Goal: Complete application form

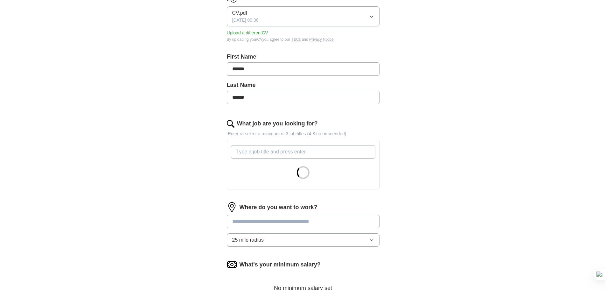
scroll to position [95, 0]
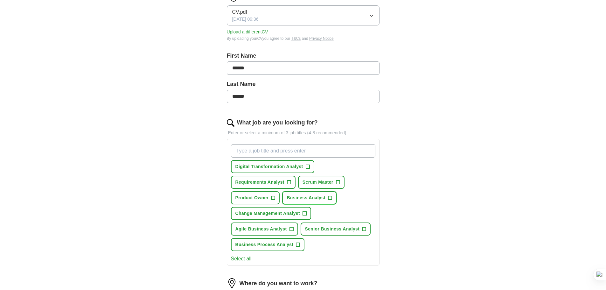
click at [329, 198] on span "+" at bounding box center [330, 197] width 4 height 5
click at [273, 197] on span "+" at bounding box center [274, 197] width 4 height 5
click at [289, 182] on span "+" at bounding box center [289, 182] width 4 height 5
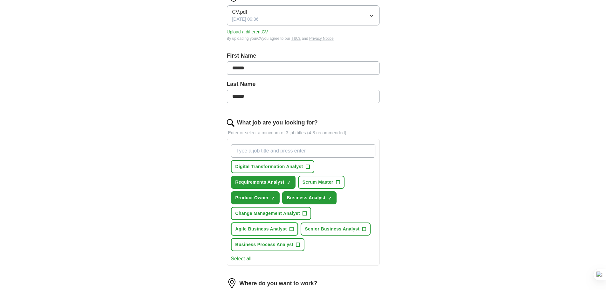
click at [292, 227] on span "+" at bounding box center [292, 229] width 4 height 5
click at [299, 244] on span "+" at bounding box center [298, 244] width 4 height 5
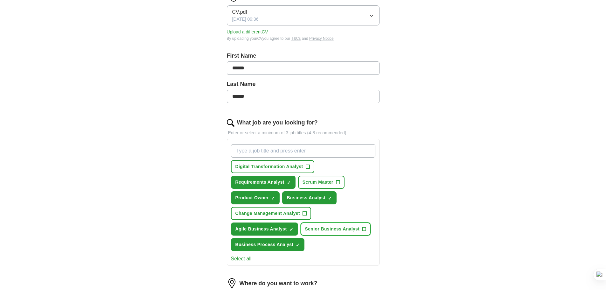
click at [360, 229] on button "Senior Business Analyst +" at bounding box center [336, 228] width 70 height 13
click at [307, 166] on span "+" at bounding box center [308, 166] width 4 height 5
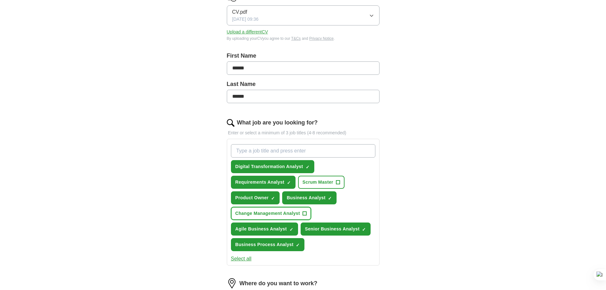
click at [300, 214] on button "Change Management Analyst +" at bounding box center [271, 213] width 81 height 13
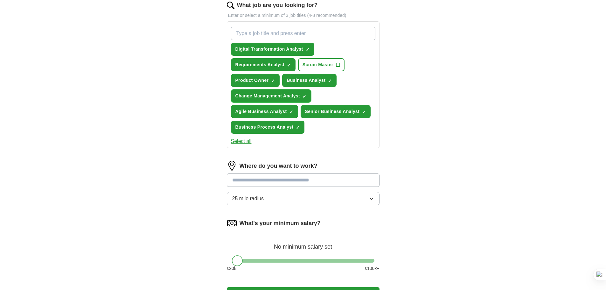
scroll to position [223, 0]
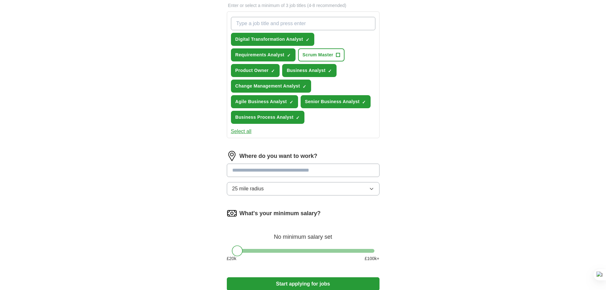
click at [278, 171] on input at bounding box center [303, 170] width 153 height 13
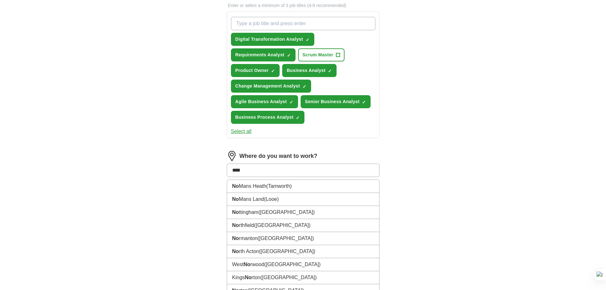
type input "*****"
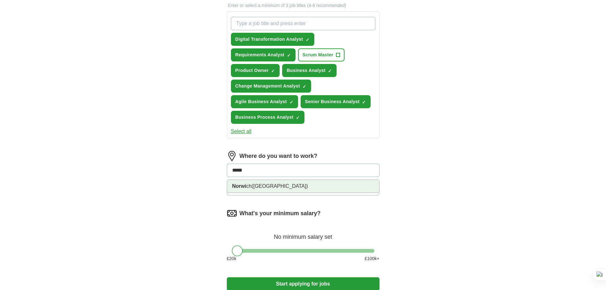
click at [283, 183] on li "Norwi ch ([GEOGRAPHIC_DATA])" at bounding box center [303, 186] width 152 height 13
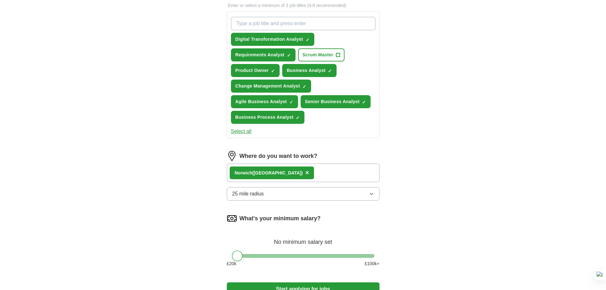
click at [369, 192] on button "25 mile radius" at bounding box center [303, 193] width 153 height 13
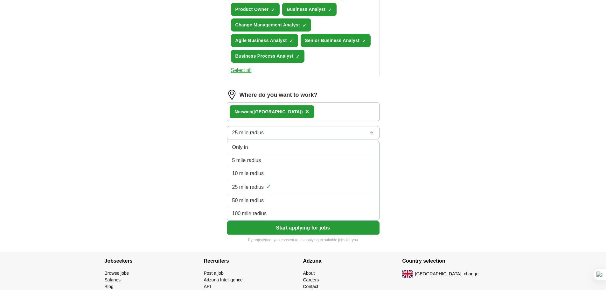
scroll to position [286, 0]
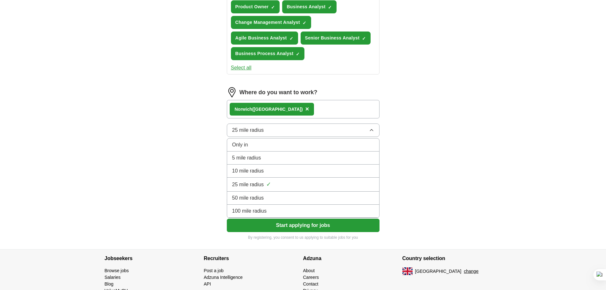
click at [278, 206] on li "100 mile radius" at bounding box center [303, 211] width 152 height 13
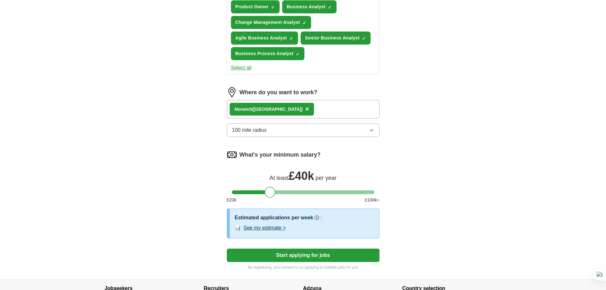
drag, startPoint x: 237, startPoint y: 191, endPoint x: 270, endPoint y: 192, distance: 32.8
click at [270, 192] on div at bounding box center [270, 192] width 11 height 11
click at [266, 226] on button "See my estimate >" at bounding box center [265, 228] width 42 height 8
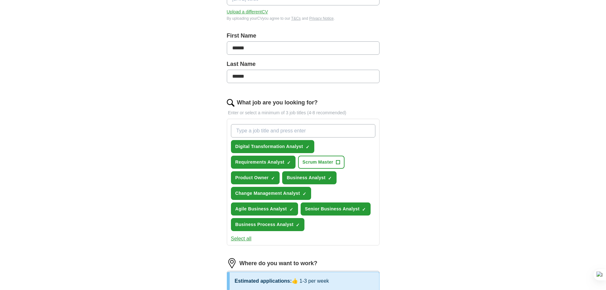
scroll to position [90, 0]
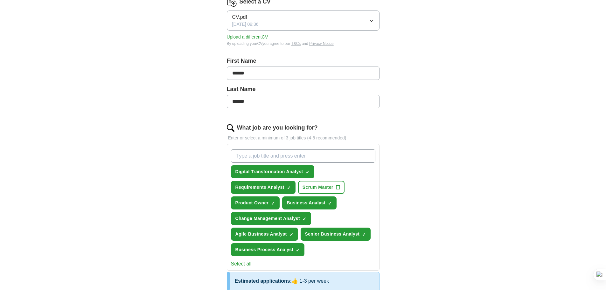
click at [273, 154] on input "What job are you looking for?" at bounding box center [303, 155] width 145 height 13
type input "software owner"
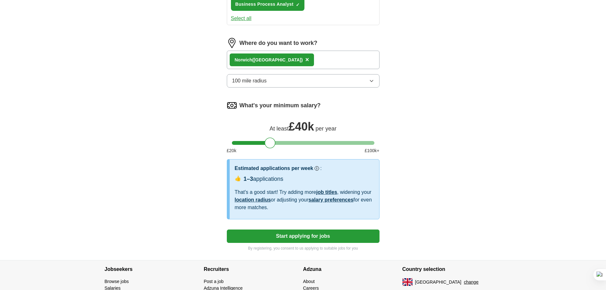
scroll to position [345, 0]
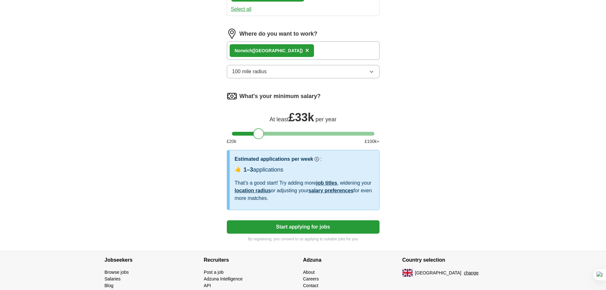
drag, startPoint x: 271, startPoint y: 134, endPoint x: 259, endPoint y: 136, distance: 11.3
click at [259, 136] on div at bounding box center [258, 133] width 11 height 11
drag, startPoint x: 259, startPoint y: 136, endPoint x: 247, endPoint y: 137, distance: 12.8
click at [247, 137] on div at bounding box center [245, 133] width 11 height 11
drag, startPoint x: 247, startPoint y: 137, endPoint x: 310, endPoint y: 136, distance: 63.0
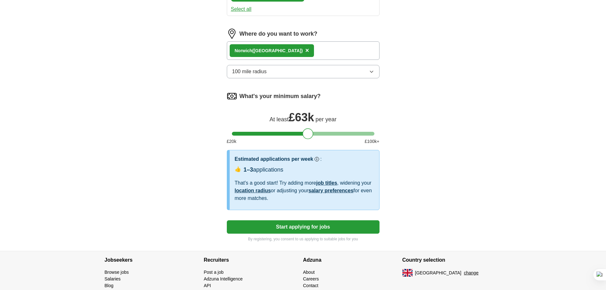
click at [310, 136] on div at bounding box center [308, 133] width 11 height 11
drag, startPoint x: 310, startPoint y: 136, endPoint x: 325, endPoint y: 136, distance: 15.6
click at [325, 136] on div at bounding box center [323, 133] width 11 height 11
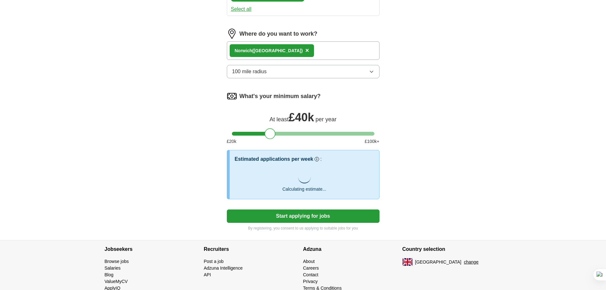
drag, startPoint x: 325, startPoint y: 136, endPoint x: 273, endPoint y: 134, distance: 52.6
click at [273, 134] on div at bounding box center [270, 133] width 11 height 11
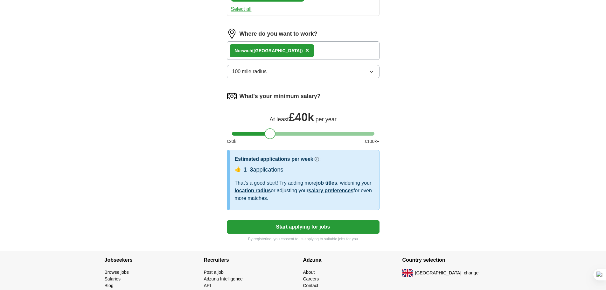
click at [368, 72] on button "100 mile radius" at bounding box center [303, 71] width 153 height 13
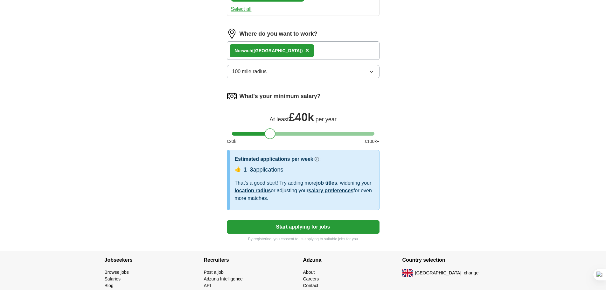
click at [306, 50] on span "×" at bounding box center [308, 50] width 4 height 7
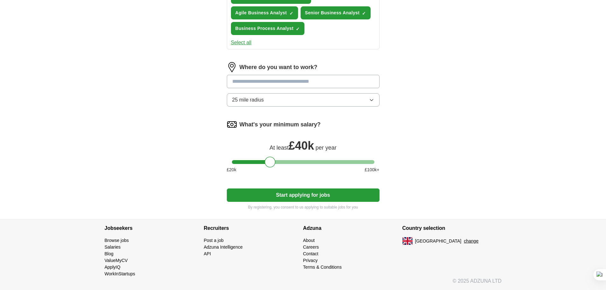
click at [286, 79] on input at bounding box center [303, 81] width 153 height 13
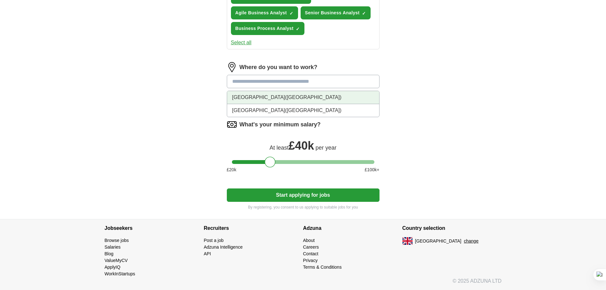
click at [285, 95] on span "([GEOGRAPHIC_DATA])" at bounding box center [313, 97] width 56 height 5
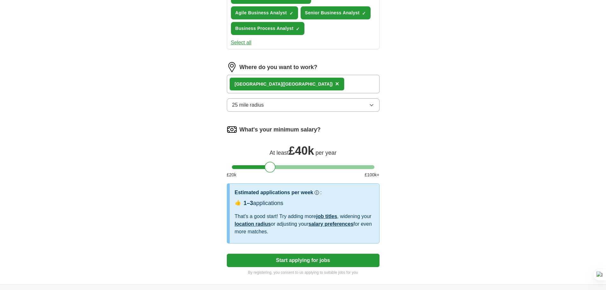
click at [351, 103] on button "25 mile radius" at bounding box center [303, 104] width 153 height 13
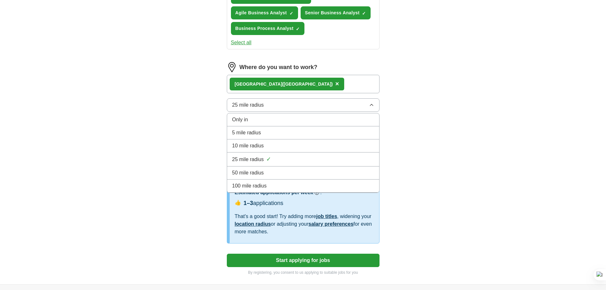
click at [285, 183] on div "100 mile radius" at bounding box center [303, 186] width 142 height 8
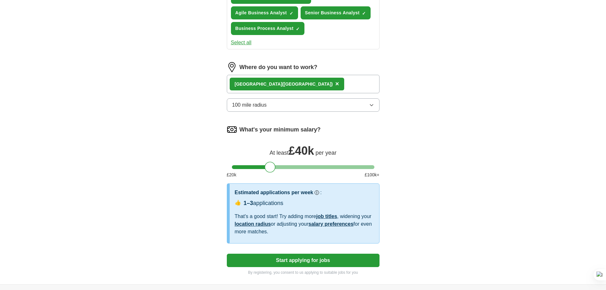
click at [335, 81] on span "×" at bounding box center [337, 83] width 4 height 7
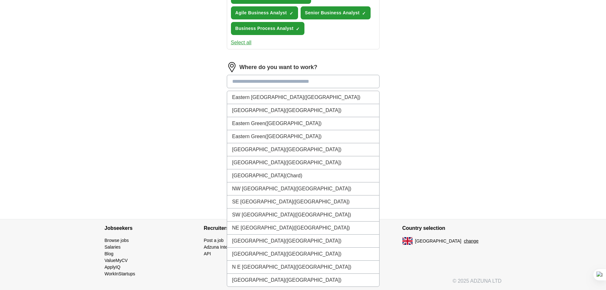
click at [298, 81] on input at bounding box center [303, 81] width 153 height 13
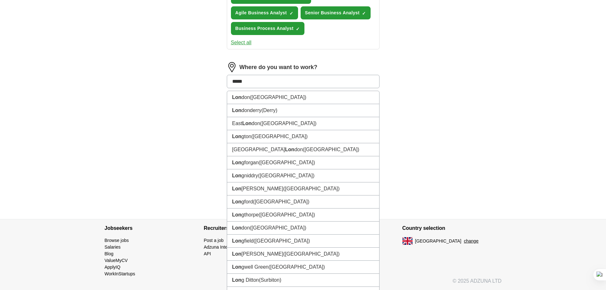
type input "******"
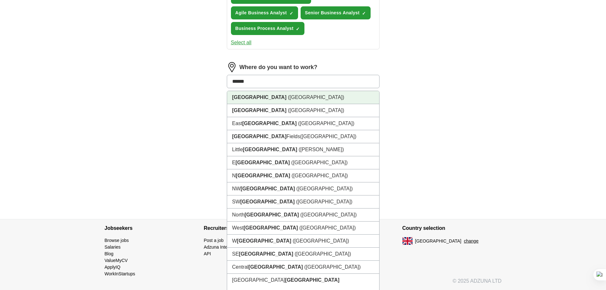
click at [274, 94] on li "[GEOGRAPHIC_DATA] ([GEOGRAPHIC_DATA])" at bounding box center [303, 97] width 152 height 13
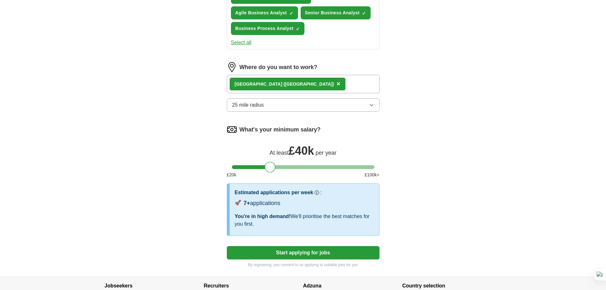
click at [362, 103] on button "25 mile radius" at bounding box center [303, 104] width 153 height 13
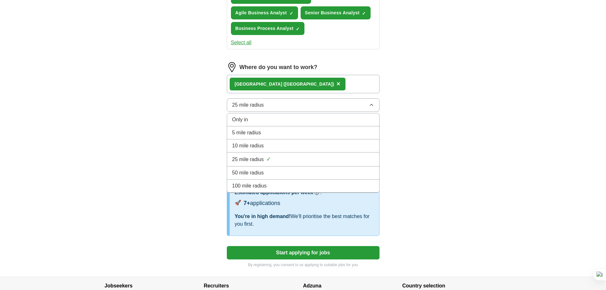
click at [278, 186] on div "100 mile radius" at bounding box center [303, 186] width 142 height 8
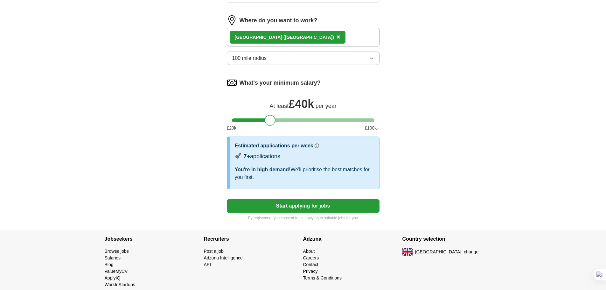
scroll to position [369, 0]
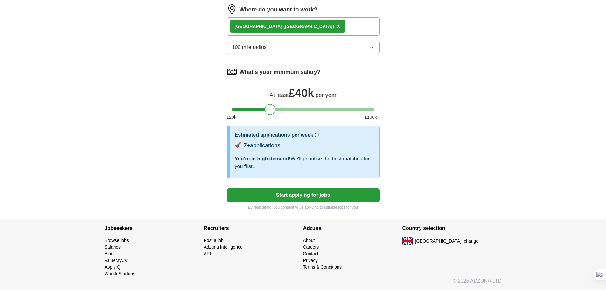
click at [290, 197] on button "Start applying for jobs" at bounding box center [303, 194] width 153 height 13
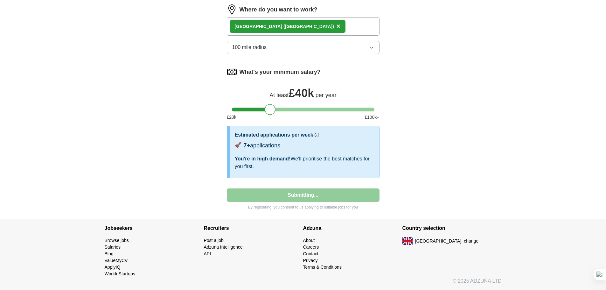
select select "**"
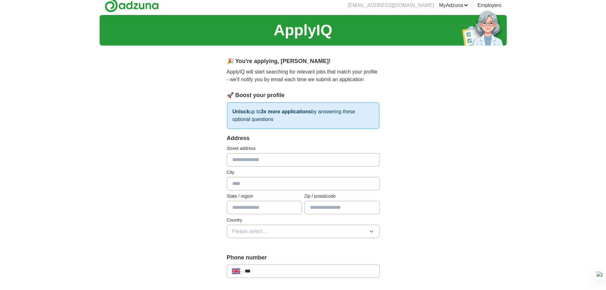
scroll to position [0, 0]
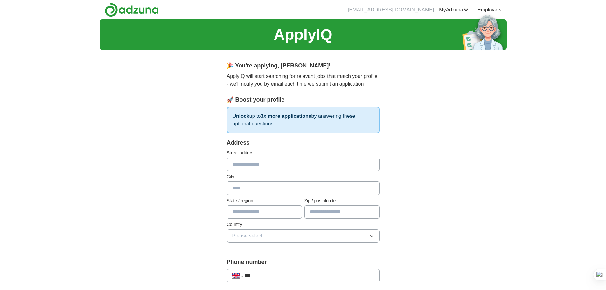
click at [253, 165] on input "text" at bounding box center [303, 164] width 153 height 13
type input "**********"
type input "*******"
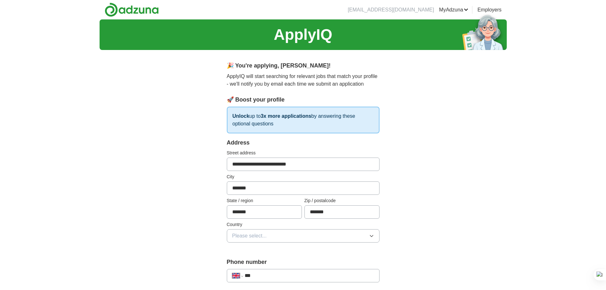
drag, startPoint x: 319, startPoint y: 159, endPoint x: 278, endPoint y: 160, distance: 40.8
click at [278, 160] on input "**********" at bounding box center [303, 164] width 153 height 13
type input "**********"
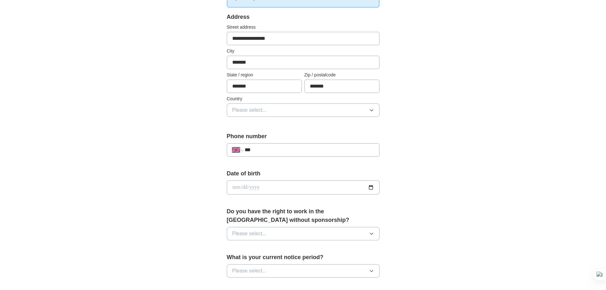
scroll to position [127, 0]
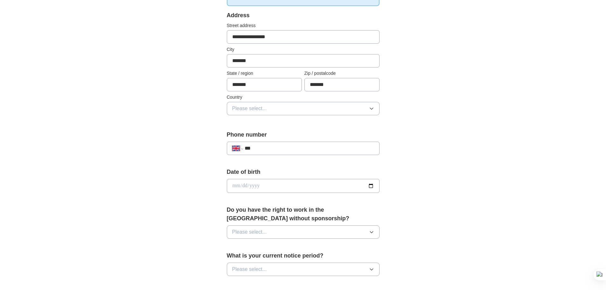
click at [288, 108] on button "Please select..." at bounding box center [303, 108] width 153 height 13
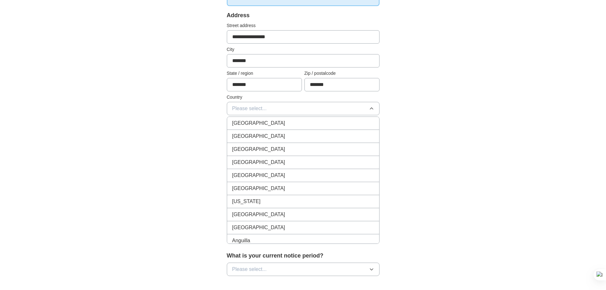
click at [272, 124] on div "[GEOGRAPHIC_DATA]" at bounding box center [303, 123] width 142 height 8
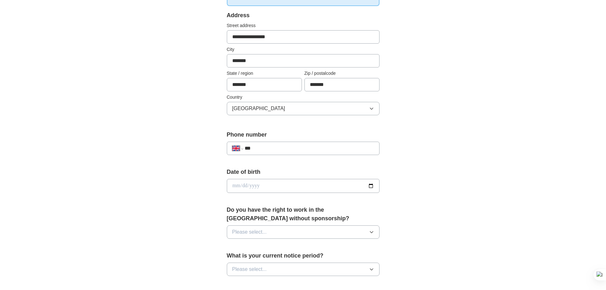
click at [265, 150] on input "***" at bounding box center [309, 149] width 129 height 8
type input "**********"
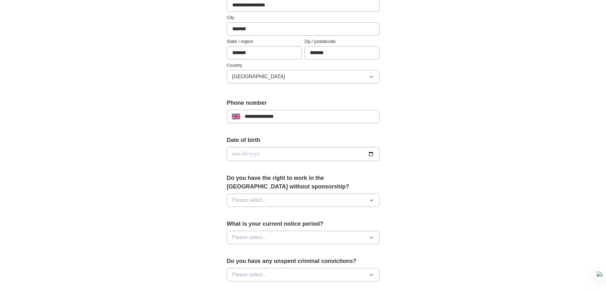
scroll to position [191, 0]
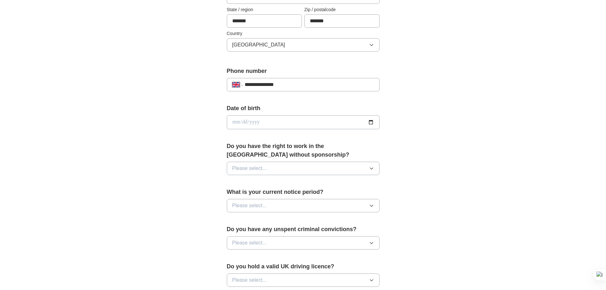
click at [355, 169] on button "Please select..." at bounding box center [303, 168] width 153 height 13
click at [280, 182] on div "Yes" at bounding box center [303, 183] width 142 height 8
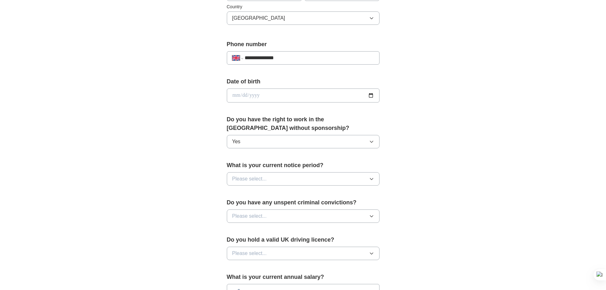
scroll to position [286, 0]
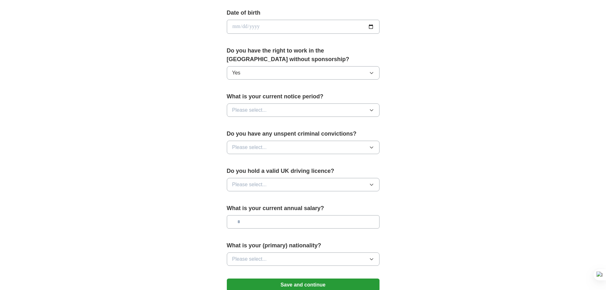
click at [341, 109] on button "Please select..." at bounding box center [303, 109] width 153 height 13
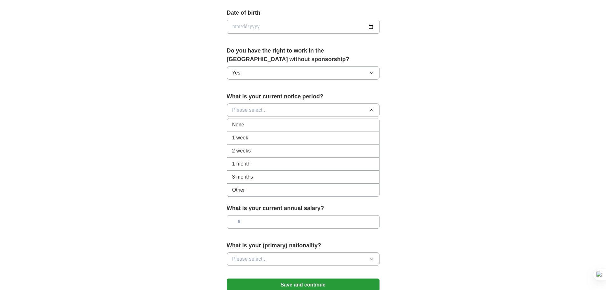
click at [262, 128] on div "None" at bounding box center [303, 125] width 142 height 8
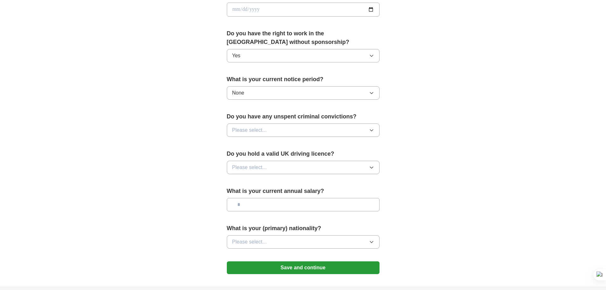
scroll to position [318, 0]
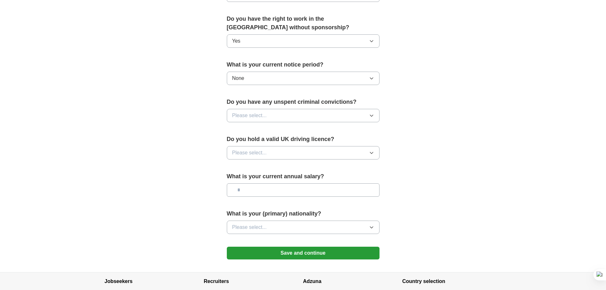
click at [341, 117] on button "Please select..." at bounding box center [303, 115] width 153 height 13
click at [290, 141] on div "No" at bounding box center [303, 143] width 142 height 8
click at [345, 150] on button "Please select..." at bounding box center [303, 152] width 153 height 13
click at [290, 167] on div "Yes" at bounding box center [303, 168] width 142 height 8
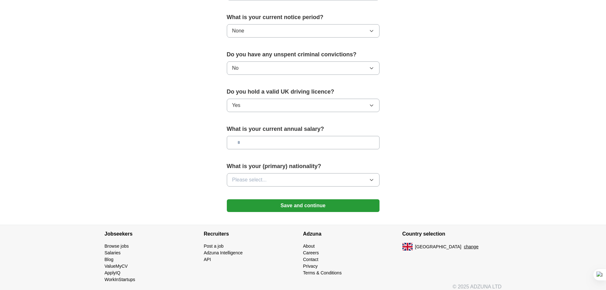
scroll to position [371, 0]
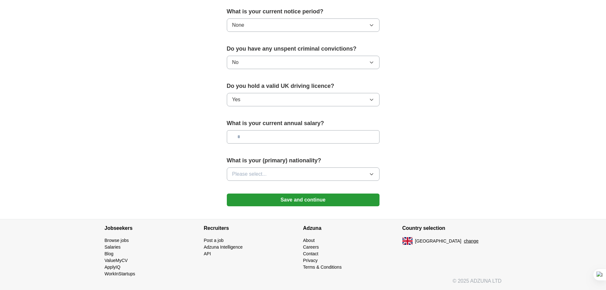
click at [299, 134] on input "text" at bounding box center [303, 136] width 153 height 13
type input "*******"
click at [359, 172] on button "Please select..." at bounding box center [303, 173] width 153 height 13
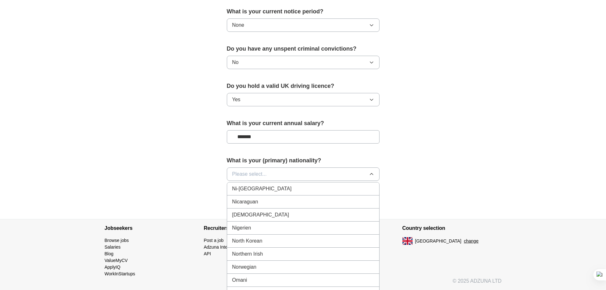
scroll to position [1655, 0]
click at [270, 215] on div "[DEMOGRAPHIC_DATA]" at bounding box center [303, 217] width 142 height 8
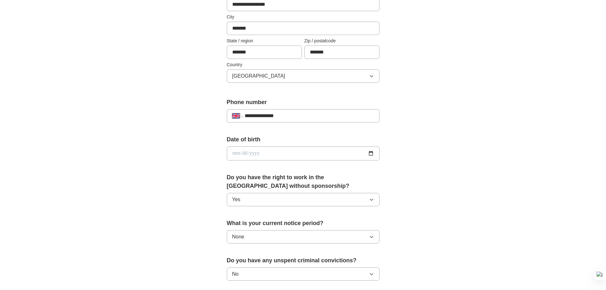
scroll to position [149, 0]
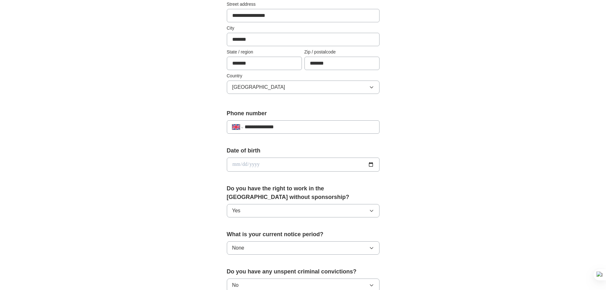
click at [373, 164] on input "date" at bounding box center [303, 165] width 153 height 14
type input "**********"
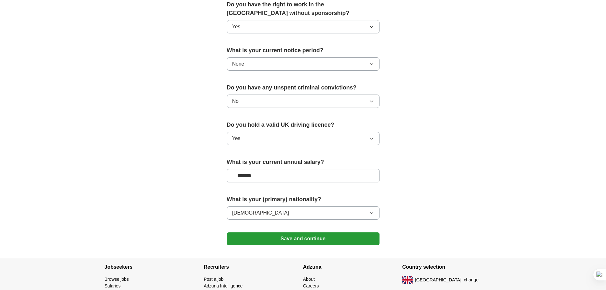
scroll to position [371, 0]
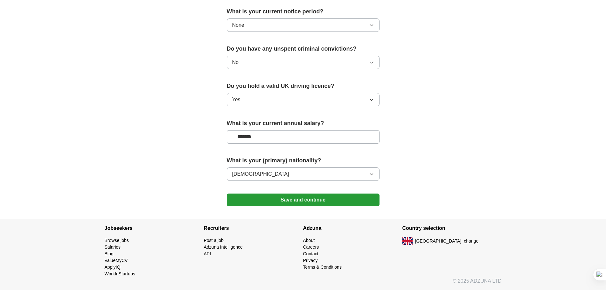
click at [302, 199] on button "Save and continue" at bounding box center [303, 200] width 153 height 13
